Goal: Navigation & Orientation: Find specific page/section

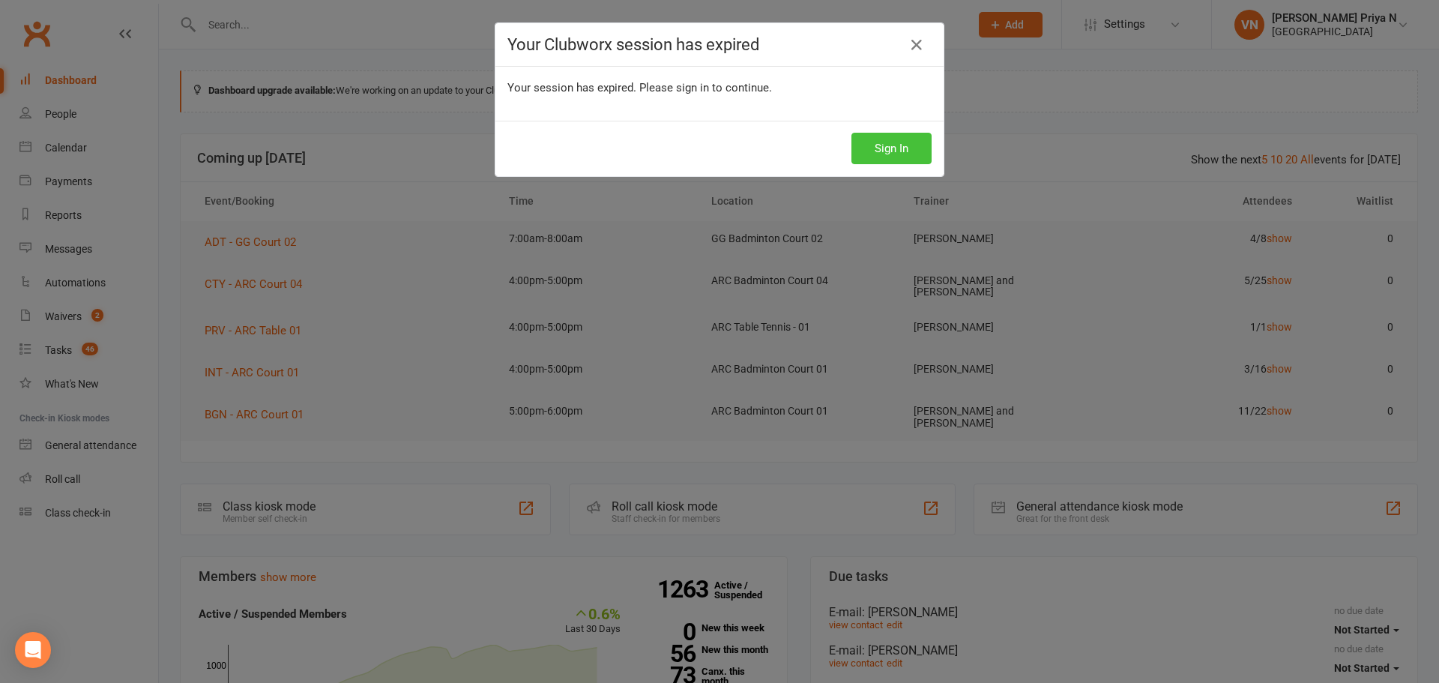
click at [905, 145] on button "Sign In" at bounding box center [892, 148] width 80 height 31
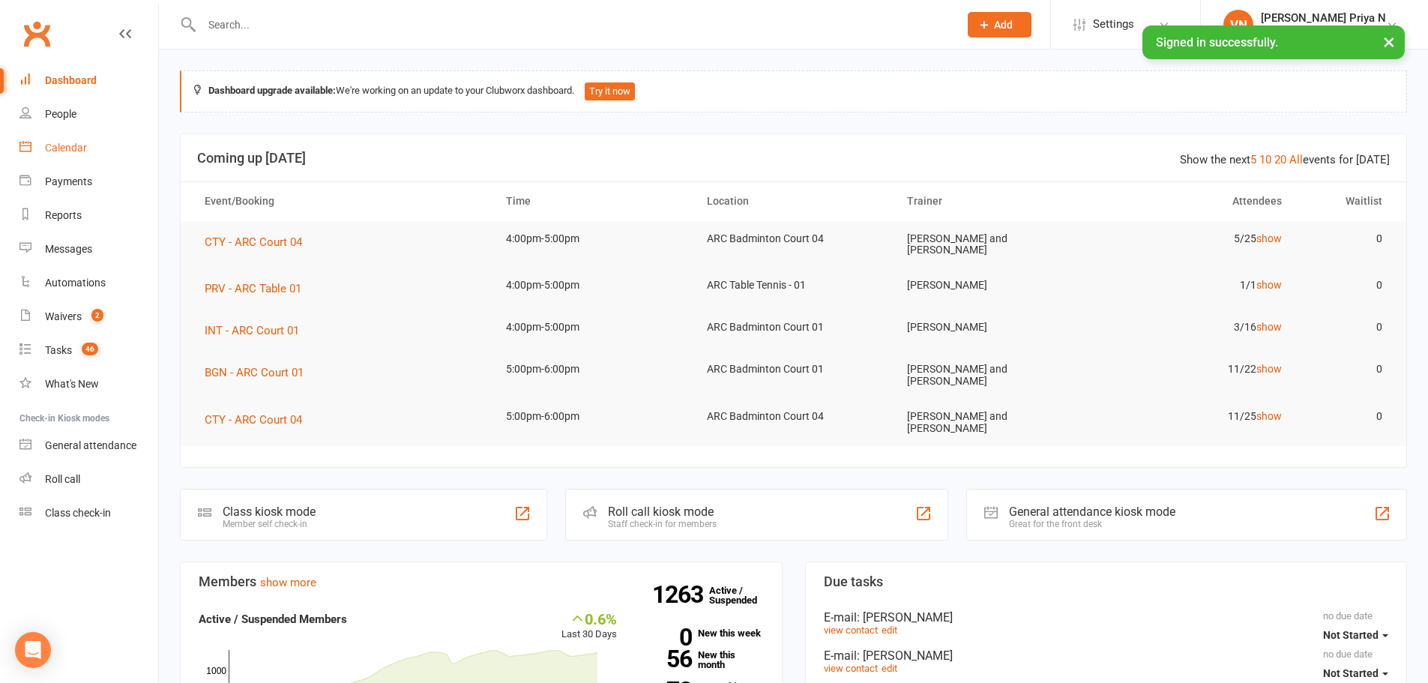
click at [91, 147] on link "Calendar" at bounding box center [88, 148] width 139 height 34
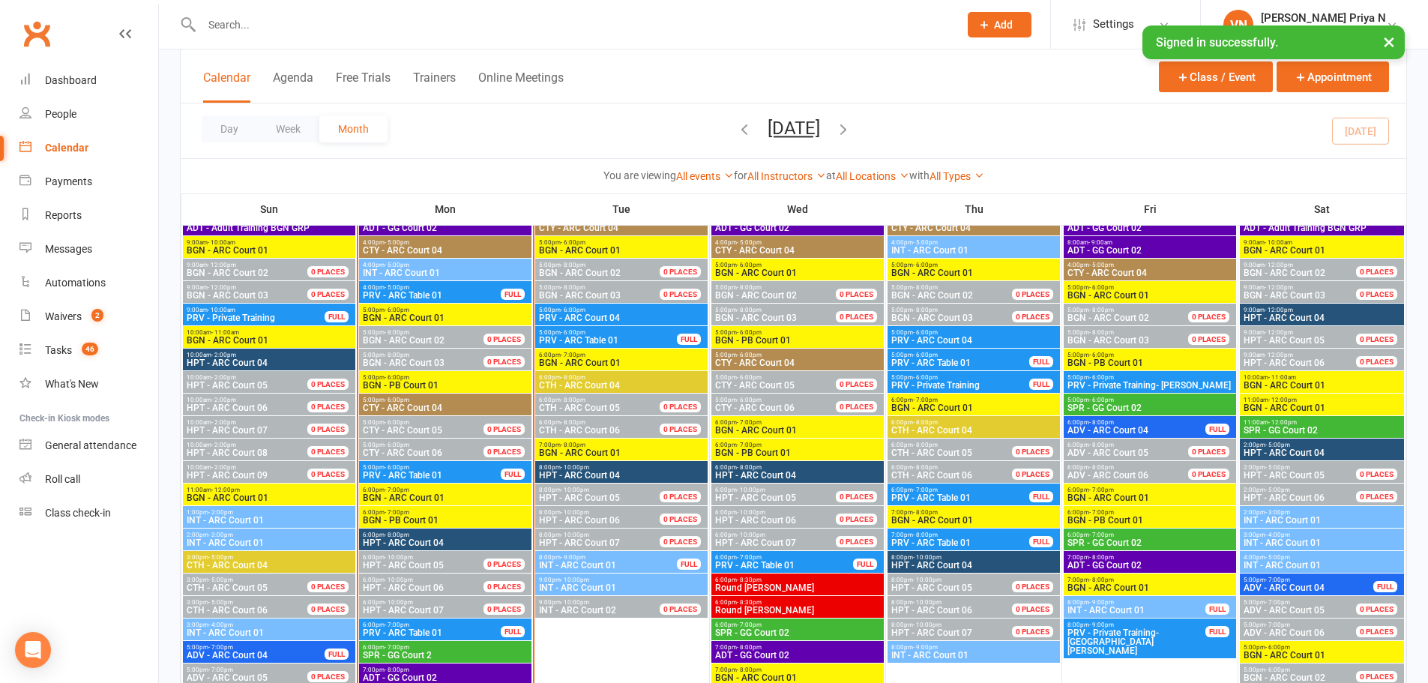
scroll to position [1349, 0]
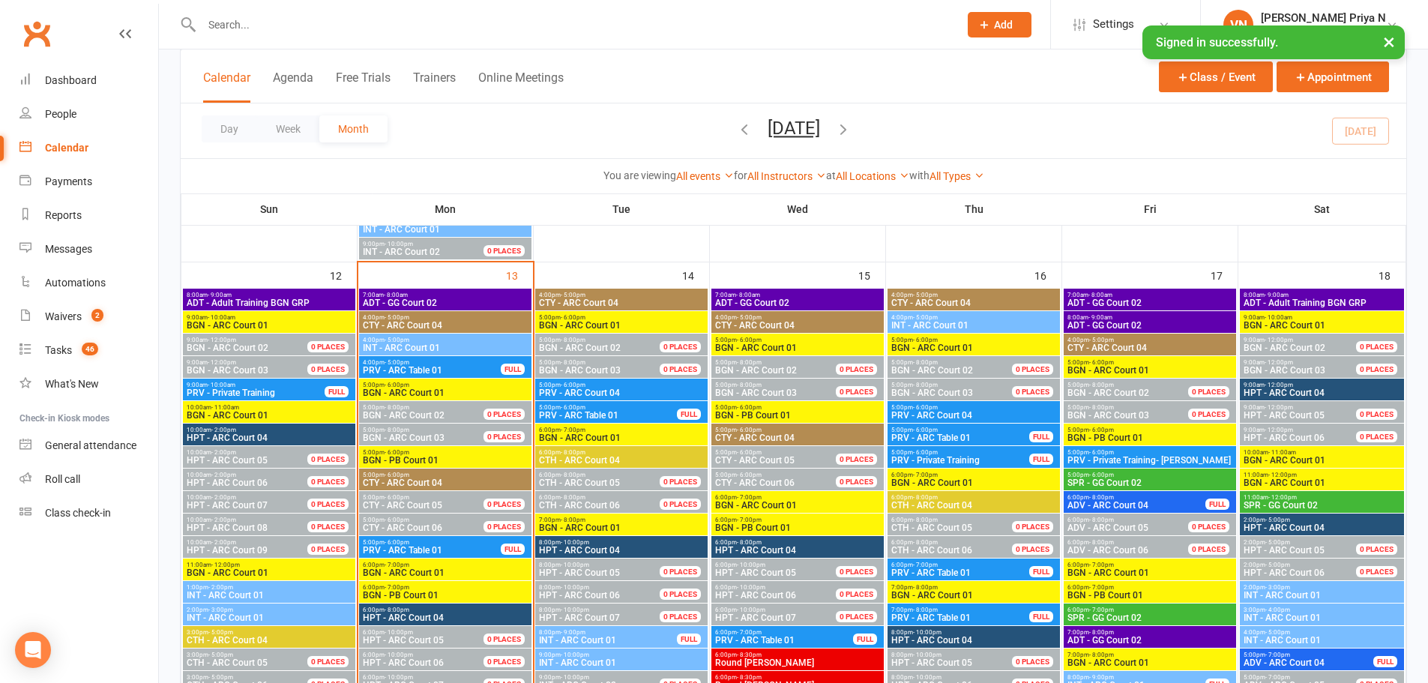
click at [451, 303] on span "ADT - GG Court 02" at bounding box center [445, 302] width 166 height 9
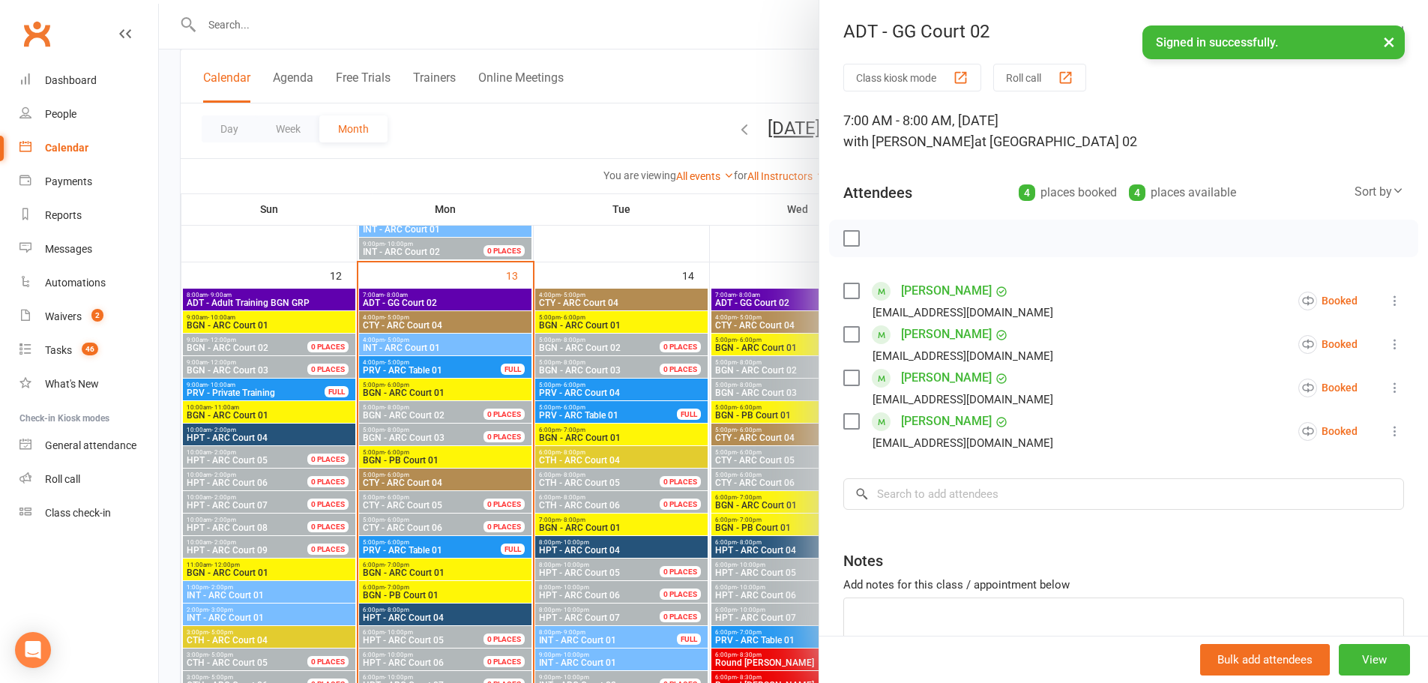
click at [662, 127] on div at bounding box center [793, 341] width 1269 height 683
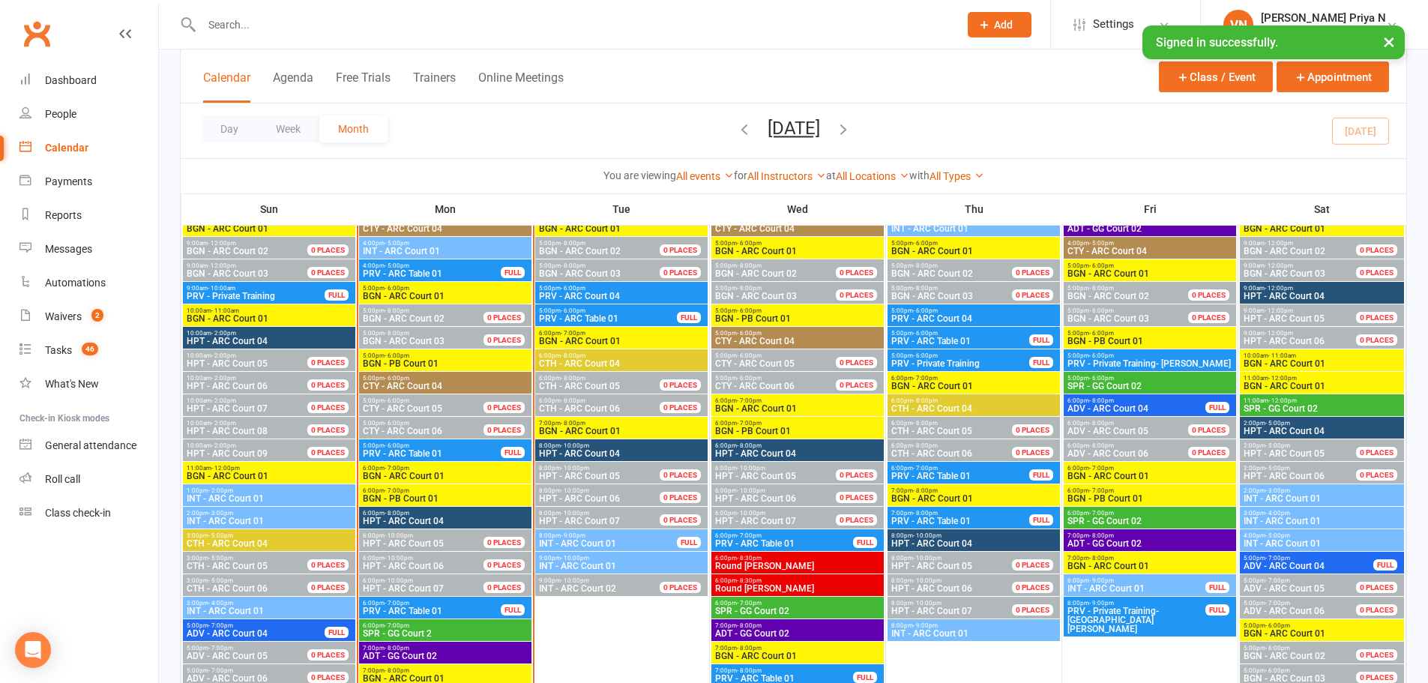
scroll to position [1424, 0]
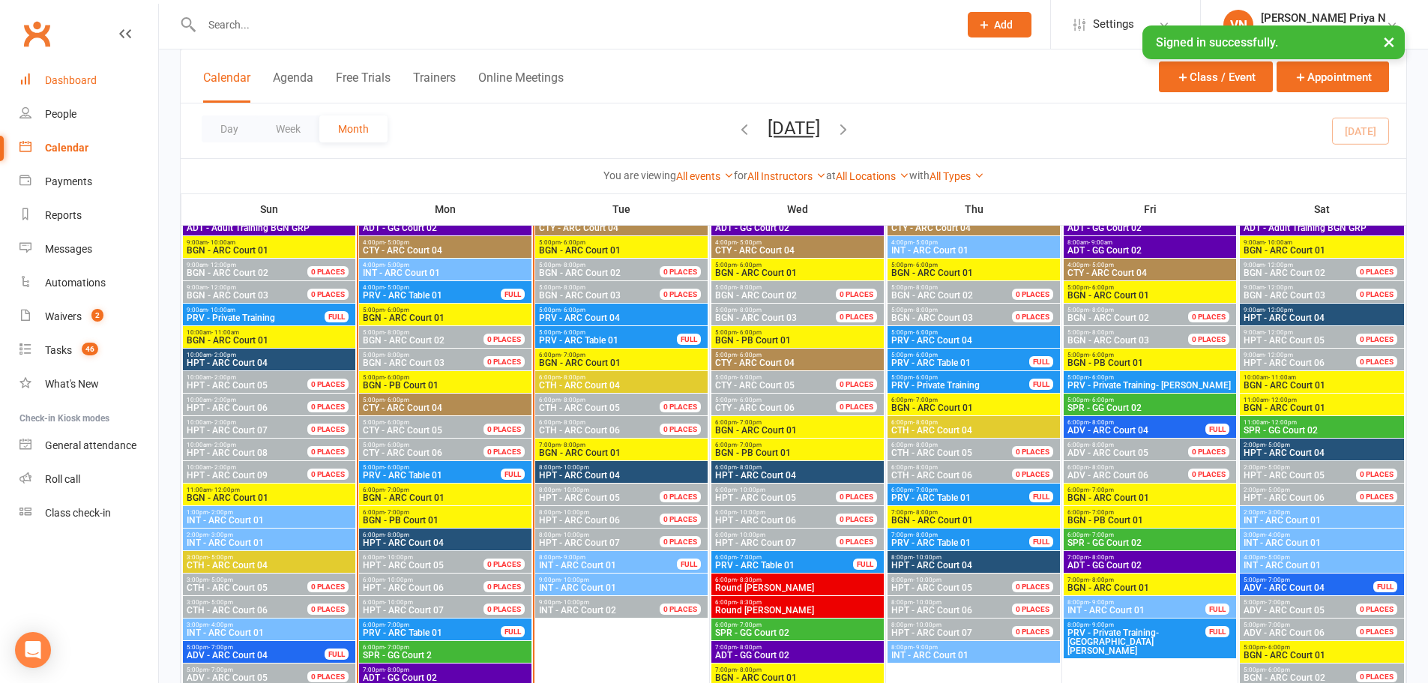
click at [85, 85] on div "Dashboard" at bounding box center [71, 80] width 52 height 12
